Goal: Task Accomplishment & Management: Complete application form

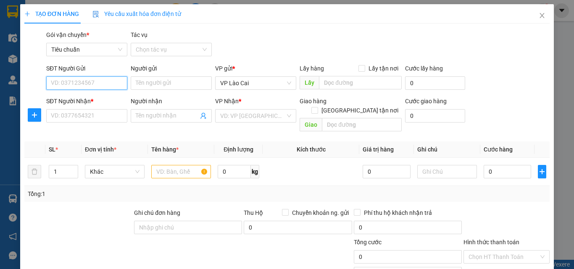
click at [91, 81] on input "SĐT Người Gửi" at bounding box center [86, 82] width 81 height 13
type input "0982607655"
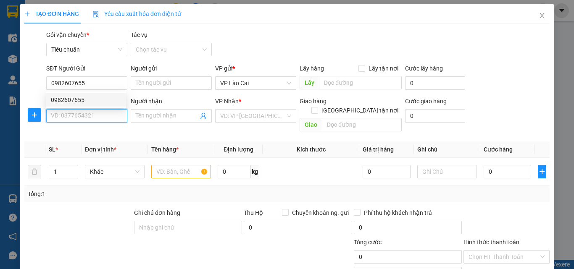
click at [95, 116] on input "SĐT Người Nhận *" at bounding box center [86, 115] width 81 height 13
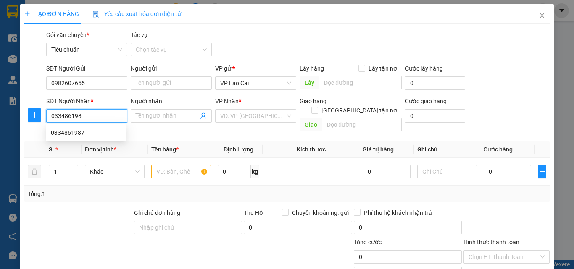
type input "0334861987"
click at [93, 128] on div "0334861987" at bounding box center [86, 132] width 70 height 9
type input "Cửa ông"
type input "0334861987"
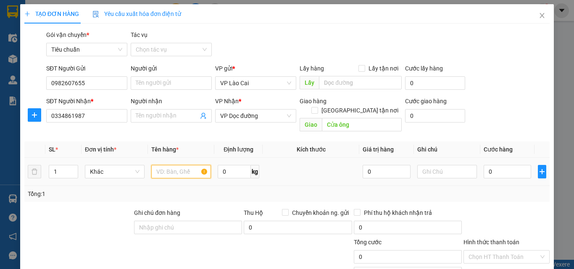
click at [168, 165] on input "text" at bounding box center [181, 171] width 60 height 13
type input "1 XỐP THẮNG CỐ"
click at [509, 165] on input "0" at bounding box center [506, 171] width 47 height 13
type input "1"
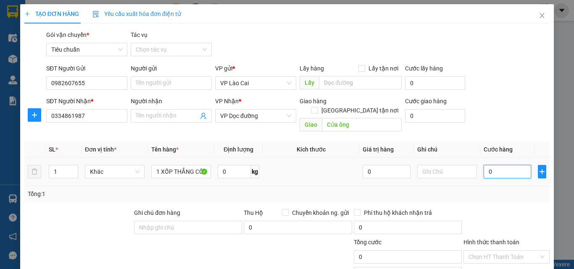
type input "1"
type input "12"
type input "120"
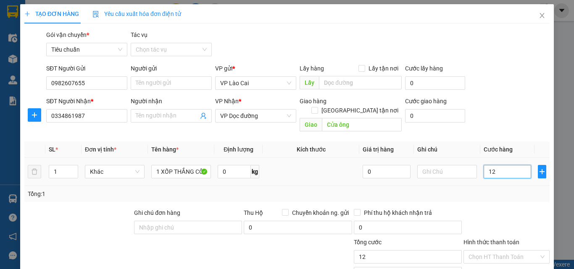
type input "120"
type input "120.000"
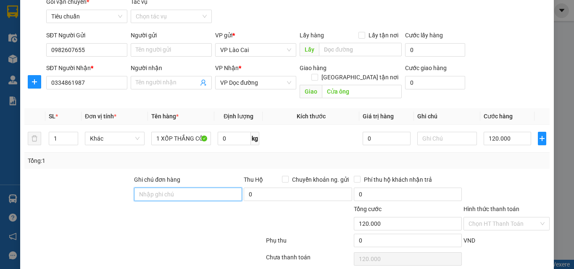
scroll to position [84, 0]
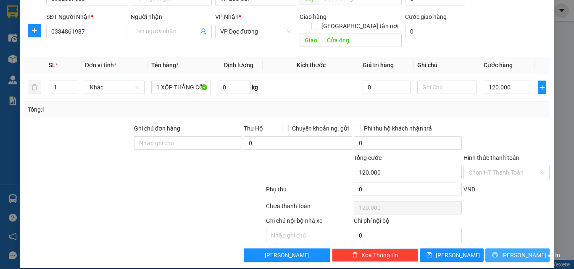
click at [524, 251] on span "[PERSON_NAME] và In" at bounding box center [530, 255] width 59 height 9
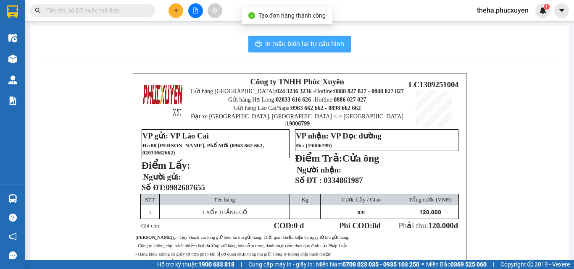
click at [327, 50] on button "In mẫu biên lai tự cấu hình" at bounding box center [299, 44] width 102 height 17
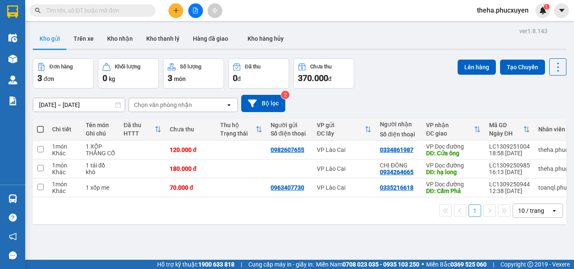
click at [137, 10] on input "text" at bounding box center [95, 10] width 99 height 9
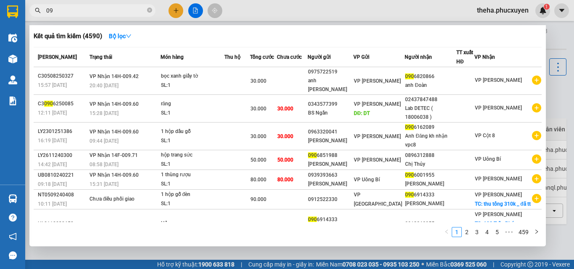
type input "0"
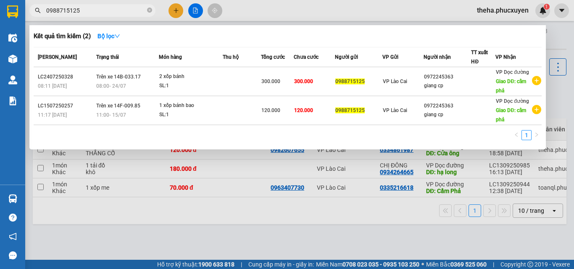
type input "0988715125"
click at [176, 11] on div at bounding box center [287, 134] width 574 height 269
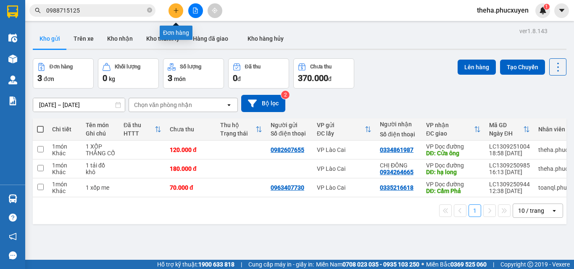
click at [175, 8] on icon "plus" at bounding box center [176, 11] width 6 height 6
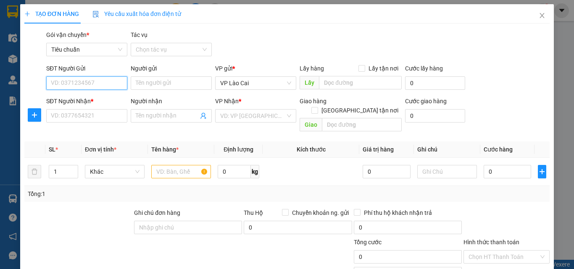
click at [96, 84] on input "SĐT Người Gửi" at bounding box center [86, 82] width 81 height 13
click at [90, 94] on div "0342107383" at bounding box center [86, 99] width 80 height 13
type input "0342107383"
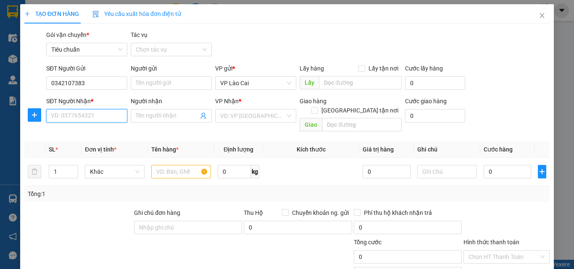
click at [88, 117] on input "SĐT Người Nhận *" at bounding box center [86, 115] width 81 height 13
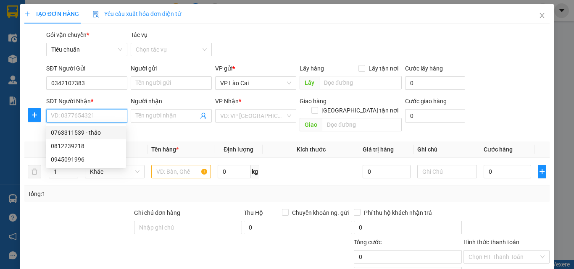
click at [62, 129] on div "0763311539 - thảo" at bounding box center [86, 132] width 70 height 9
type input "0763311539"
type input "thảo"
type input "BÃI CHÁY"
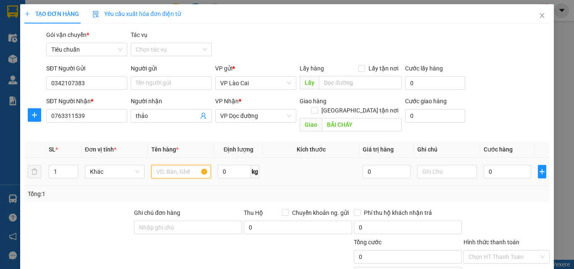
click at [183, 165] on input "text" at bounding box center [181, 171] width 60 height 13
type input "2 THÙNG HOA"
click at [501, 165] on input "0" at bounding box center [506, 171] width 47 height 13
type input "3"
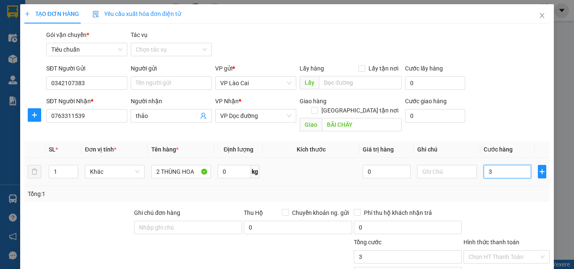
type input "3"
type input "30"
type input "300"
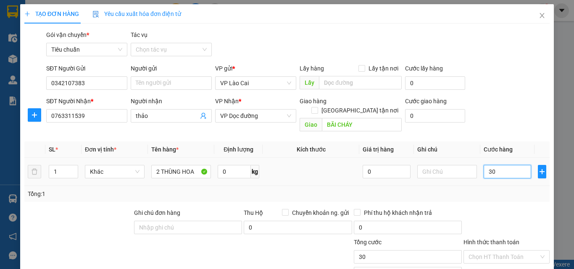
type input "300"
type input "300.000"
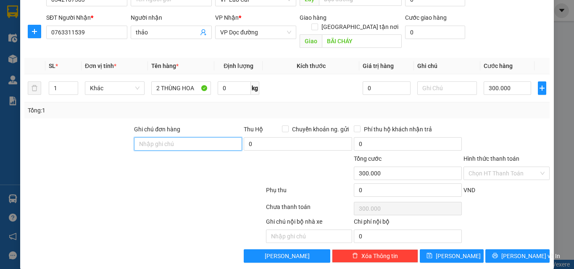
scroll to position [84, 0]
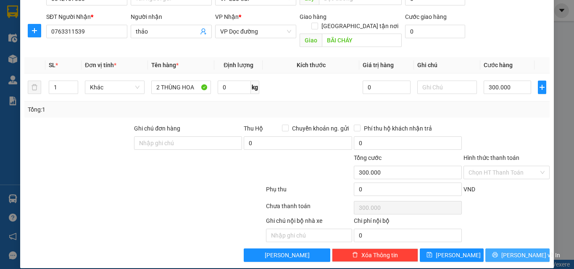
click at [532, 249] on button "[PERSON_NAME] và In" at bounding box center [517, 255] width 64 height 13
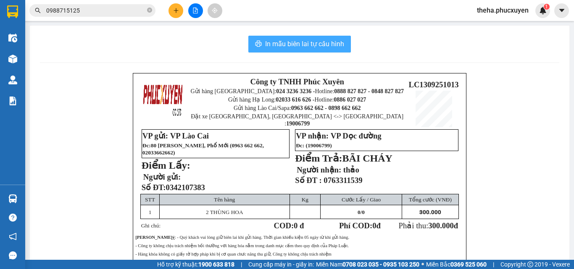
click at [333, 47] on span "In mẫu biên lai tự cấu hình" at bounding box center [304, 44] width 79 height 10
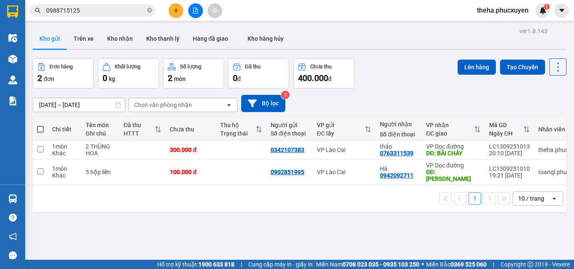
drag, startPoint x: 413, startPoint y: 71, endPoint x: 386, endPoint y: 67, distance: 27.1
click at [413, 71] on div "Đơn hàng 2 đơn Khối lượng 0 kg Số lượng 2 món Đã thu 0 đ Chưa thu 400.000 đ Lên…" at bounding box center [299, 73] width 533 height 30
click at [173, 12] on icon "plus" at bounding box center [176, 11] width 6 height 6
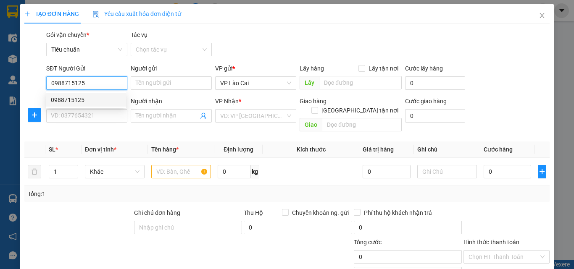
click at [91, 97] on div "0988715125" at bounding box center [86, 99] width 70 height 9
type input "0988715125"
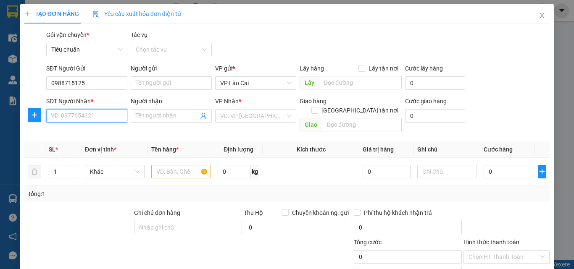
click at [96, 110] on input "SĐT Người Nhận *" at bounding box center [86, 115] width 81 height 13
type input "0902030678"
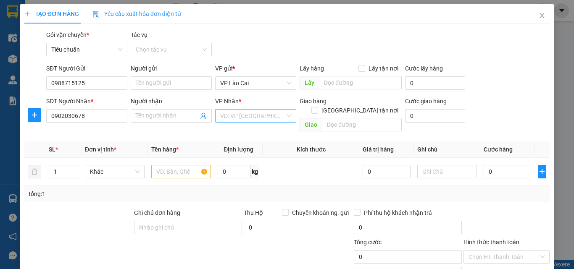
click at [259, 115] on input "search" at bounding box center [252, 116] width 65 height 13
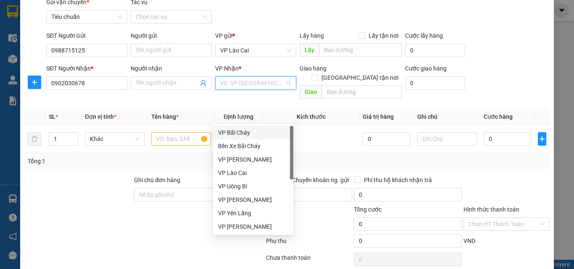
scroll to position [134, 0]
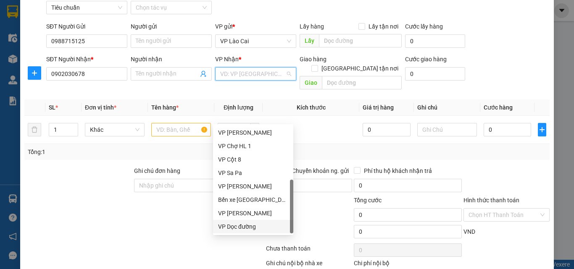
click at [248, 226] on div "VP Dọc đường" at bounding box center [253, 226] width 70 height 9
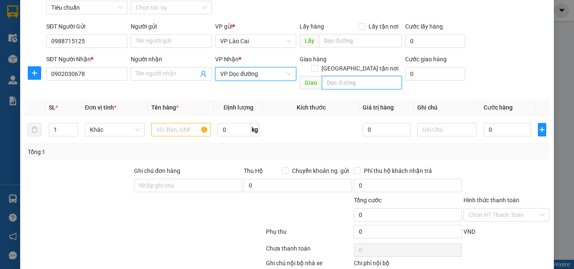
click at [366, 76] on input "text" at bounding box center [362, 82] width 80 height 13
type input "HẠ LONG"
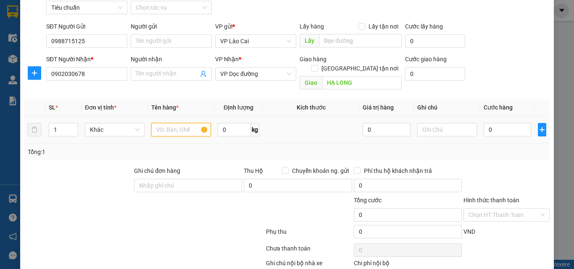
click at [190, 123] on input "text" at bounding box center [181, 129] width 60 height 13
type input "1 XỐP BAO CƠI"
click at [511, 124] on input "0" at bounding box center [506, 129] width 47 height 13
type input "2"
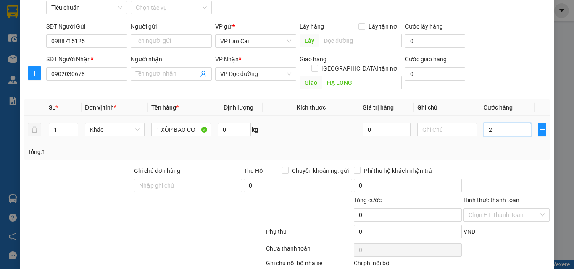
type input "2"
type input "20"
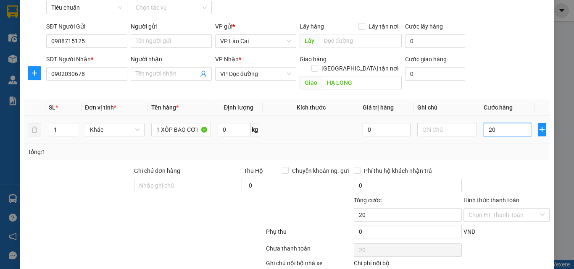
type input "200"
type input "200.000"
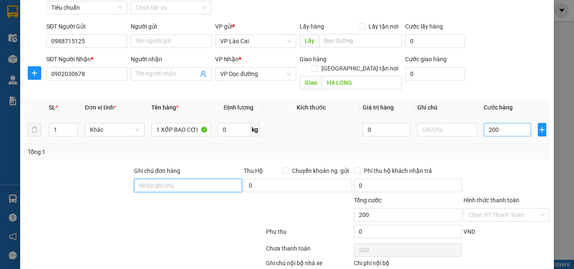
type input "200.000"
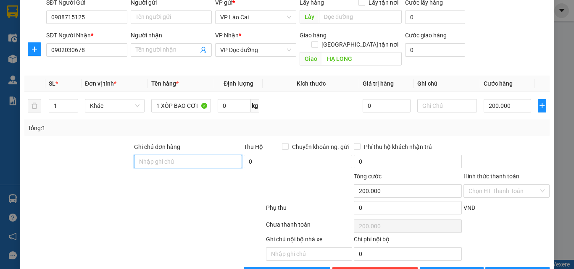
scroll to position [84, 0]
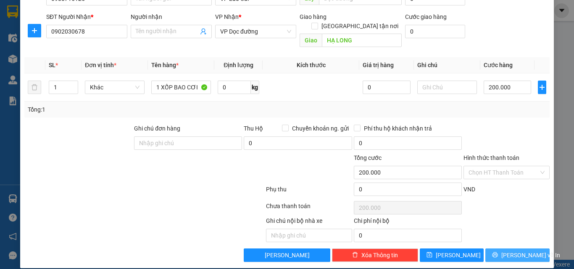
click at [509, 251] on span "[PERSON_NAME] và In" at bounding box center [530, 255] width 59 height 9
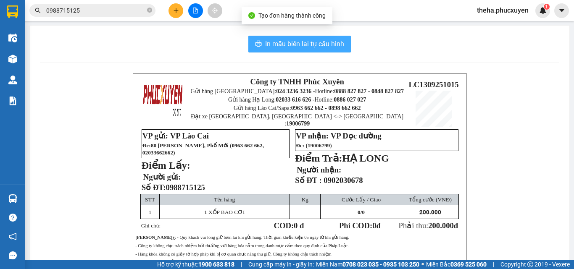
click at [278, 42] on span "In mẫu biên lai tự cấu hình" at bounding box center [304, 44] width 79 height 10
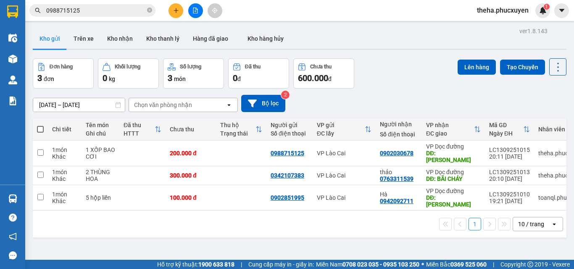
click at [370, 219] on div "1 10 / trang open" at bounding box center [299, 224] width 527 height 14
